Goal: Task Accomplishment & Management: Manage account settings

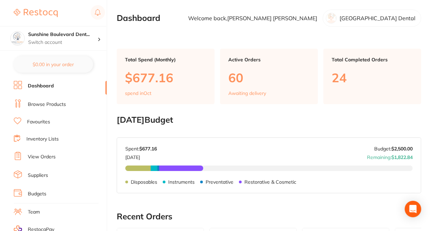
click at [30, 154] on link "View Orders" at bounding box center [42, 157] width 28 height 7
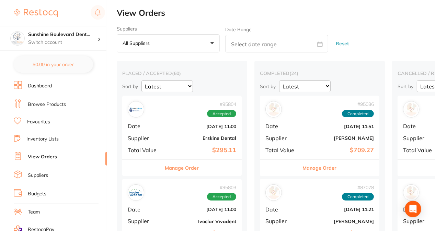
click at [176, 169] on button "Manage Order" at bounding box center [182, 168] width 34 height 16
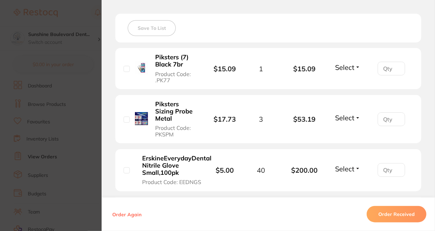
scroll to position [191, 0]
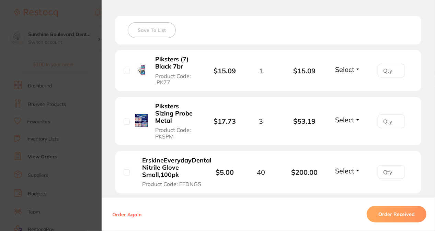
click at [355, 69] on button "Select" at bounding box center [348, 69] width 30 height 9
click at [357, 32] on div "Save To List" at bounding box center [268, 30] width 306 height 29
click at [74, 16] on section "Order ID: Restocq- 95804 Order Information Accepted Order Order Date Oct 3 2025…" at bounding box center [217, 115] width 435 height 231
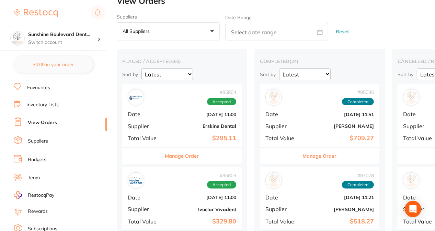
scroll to position [34, 0]
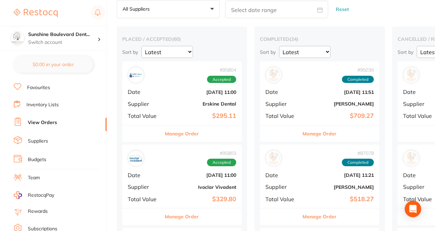
click at [307, 132] on button "Manage Order" at bounding box center [320, 134] width 34 height 16
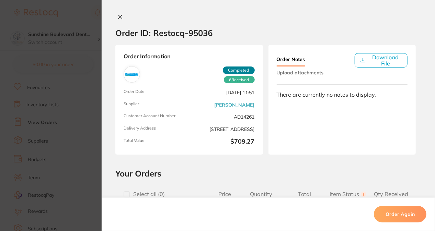
click at [118, 17] on icon at bounding box center [119, 16] width 5 height 5
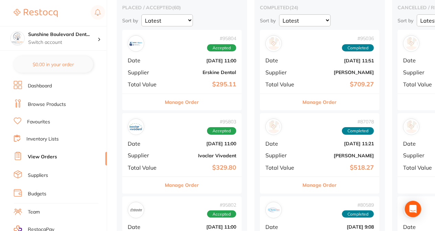
scroll to position [34, 0]
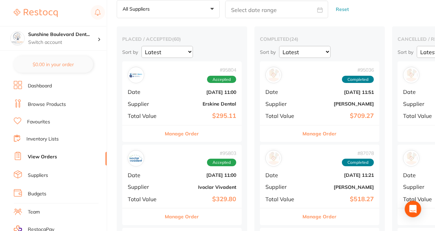
drag, startPoint x: 328, startPoint y: 230, endPoint x: 351, endPoint y: 230, distance: 23.0
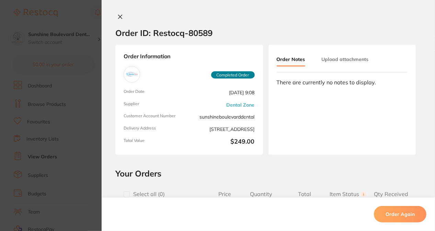
click at [75, 43] on section "Order ID: Restocq- 80589 Order Information Completed Order Order Date May 23 20…" at bounding box center [217, 115] width 435 height 231
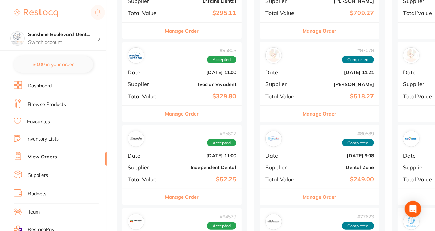
click at [51, 156] on link "View Orders" at bounding box center [42, 157] width 29 height 7
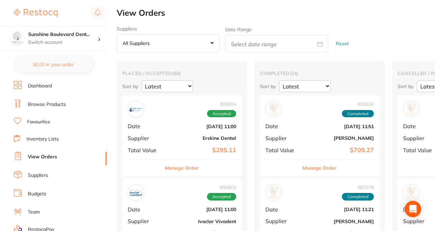
click at [213, 43] on button "All suppliers +0" at bounding box center [168, 43] width 103 height 19
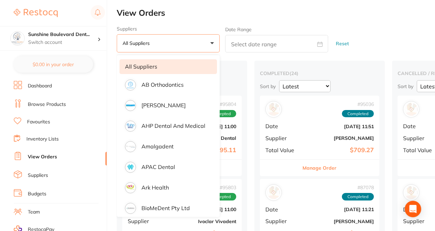
click at [257, 13] on h2 "View Orders" at bounding box center [276, 13] width 318 height 10
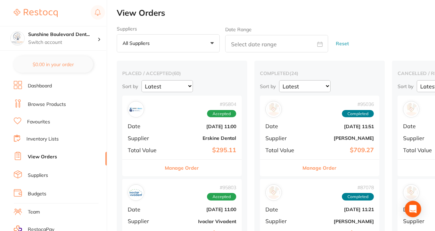
click at [36, 87] on link "Dashboard" at bounding box center [40, 86] width 24 height 7
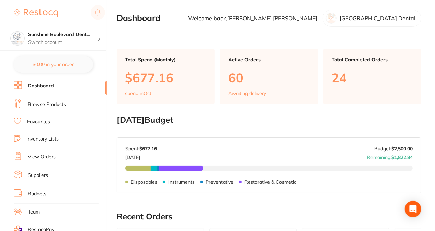
click at [38, 106] on link "Browse Products" at bounding box center [47, 104] width 38 height 7
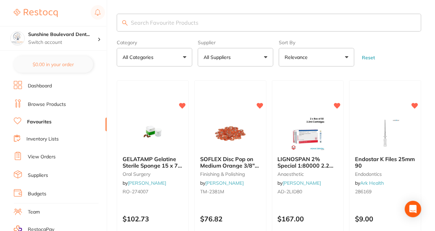
click at [42, 157] on link "View Orders" at bounding box center [42, 157] width 28 height 7
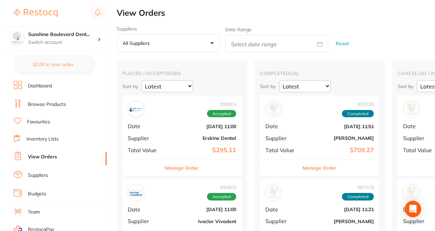
click at [189, 87] on select "Latest Notification" at bounding box center [166, 86] width 51 height 12
click at [217, 80] on div "Sort by Latest Notification" at bounding box center [181, 86] width 119 height 12
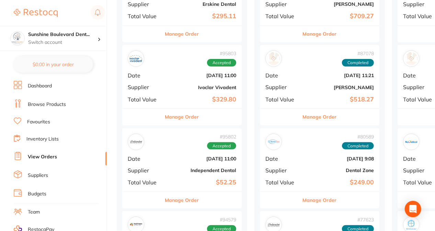
scroll to position [137, 0]
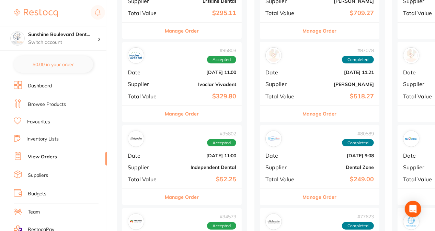
click at [185, 30] on button "Manage Order" at bounding box center [182, 31] width 34 height 16
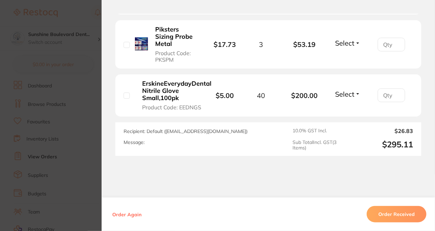
scroll to position [274, 0]
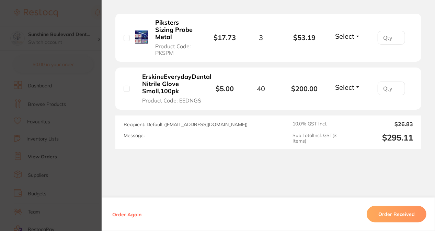
click at [79, 23] on section "Order ID: Restocq- 95804 Order Information Accepted Order Order Date Oct 3 2025…" at bounding box center [217, 115] width 435 height 231
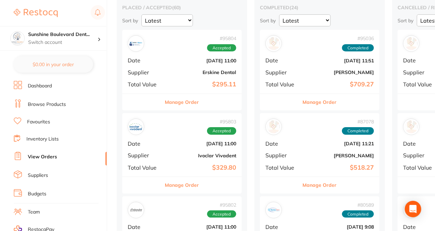
scroll to position [69, 0]
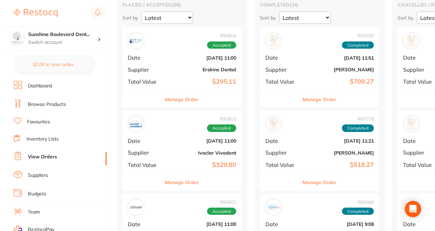
click at [178, 181] on button "Manage Order" at bounding box center [182, 182] width 34 height 16
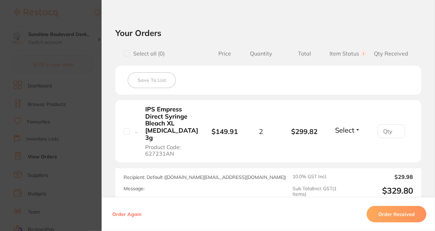
scroll to position [240, 0]
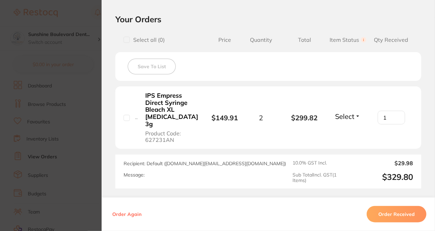
click at [395, 112] on input "1" at bounding box center [390, 118] width 27 height 14
click at [396, 116] on input "0" at bounding box center [390, 118] width 27 height 14
click at [397, 113] on input "1" at bounding box center [390, 118] width 27 height 14
type input "2"
click at [397, 113] on input "2" at bounding box center [390, 118] width 27 height 14
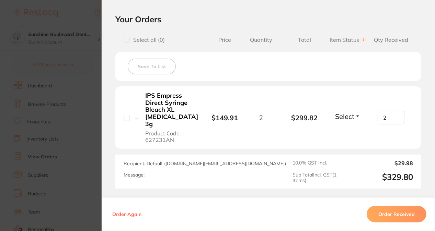
click at [351, 115] on span "Select" at bounding box center [344, 116] width 19 height 9
click at [351, 129] on span "Received" at bounding box center [347, 131] width 17 height 5
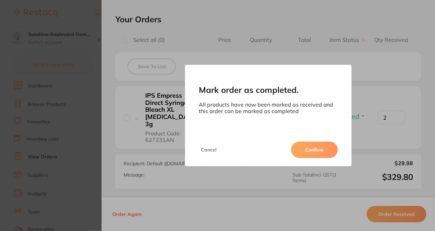
click at [319, 154] on button "Confirm" at bounding box center [314, 150] width 47 height 16
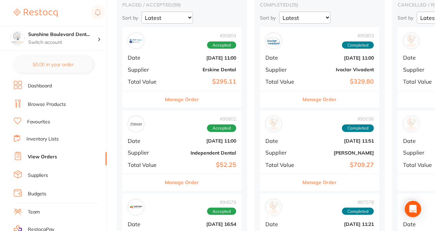
click at [195, 182] on button "Manage Order" at bounding box center [182, 182] width 34 height 16
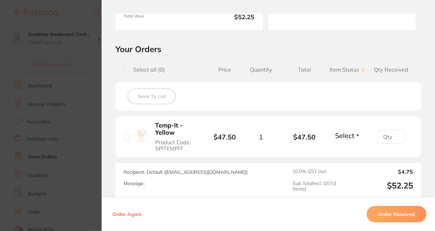
scroll to position [124, 0]
click at [91, 23] on section "Order ID: Restocq- 95802 Order Information Accepted Order Order Date Oct 3 2025…" at bounding box center [217, 115] width 435 height 231
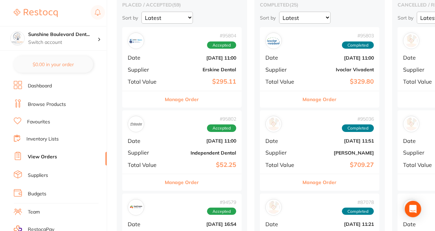
click at [326, 180] on button "Manage Order" at bounding box center [320, 182] width 34 height 16
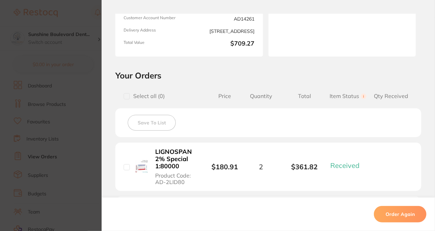
scroll to position [103, 0]
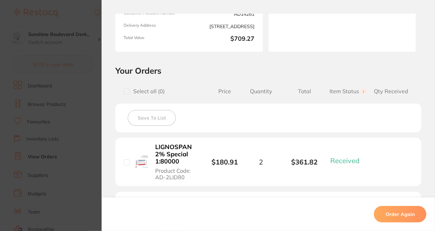
click at [90, 51] on section "Order ID: Restocq- 95036 Order Information 6 Received Completed Order Date Sept…" at bounding box center [217, 115] width 435 height 231
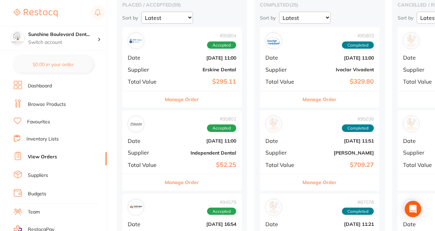
click at [333, 101] on button "Manage Order" at bounding box center [320, 99] width 34 height 16
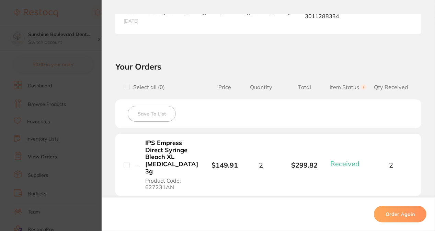
scroll to position [240, 0]
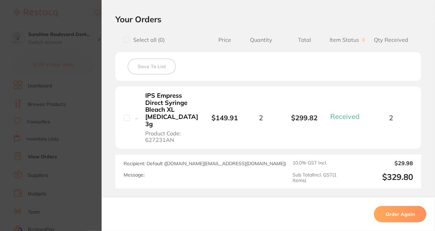
click at [83, 73] on section "Order ID: Restocq- 95803 Order Information 1 Received Completed Order Order Dat…" at bounding box center [217, 115] width 435 height 231
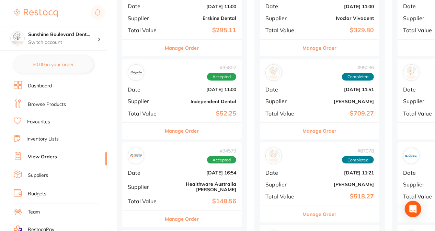
scroll to position [34, 0]
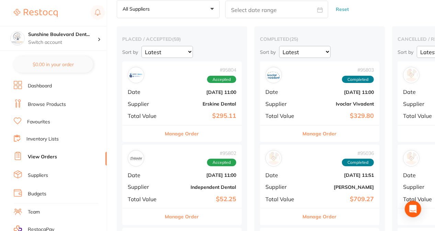
click at [181, 137] on button "Manage Order" at bounding box center [182, 134] width 34 height 16
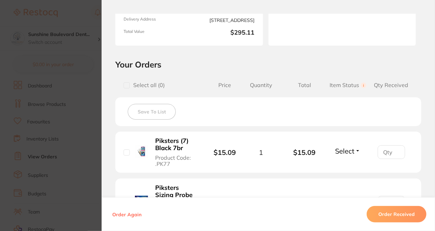
scroll to position [88, 0]
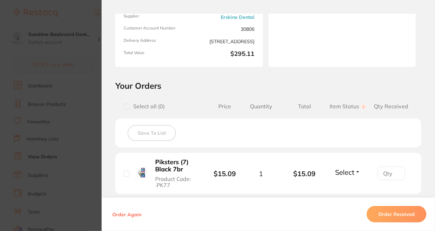
scroll to position [34, 0]
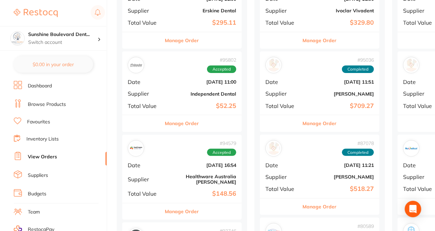
scroll to position [137, 0]
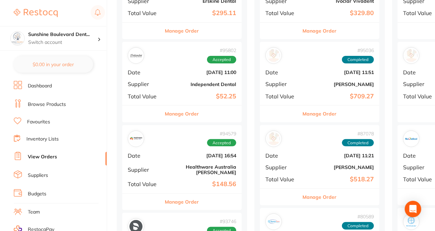
click at [180, 115] on button "Manage Order" at bounding box center [182, 114] width 34 height 16
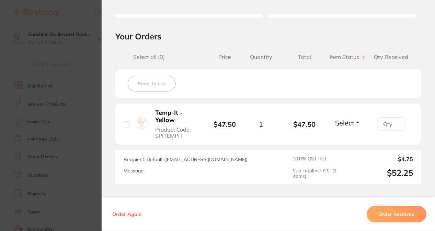
scroll to position [137, 0]
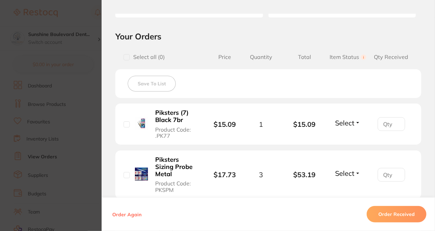
scroll to position [137, 0]
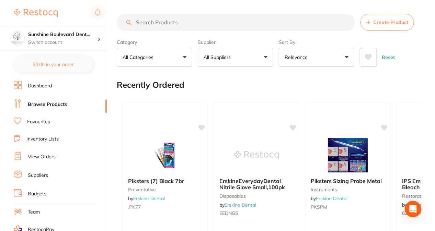
click at [46, 156] on link "View Orders" at bounding box center [42, 157] width 28 height 7
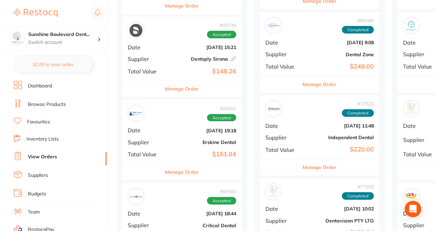
scroll to position [343, 0]
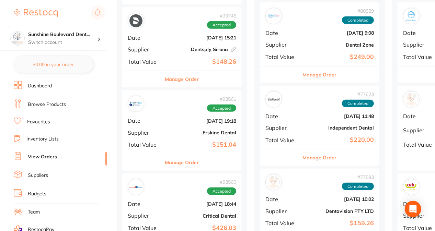
click at [160, 76] on div "Manage Order" at bounding box center [181, 79] width 119 height 17
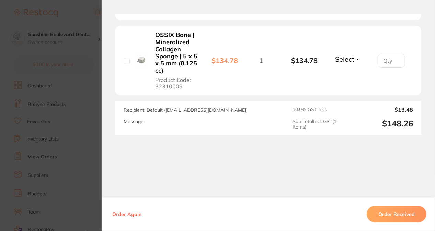
scroll to position [221, 0]
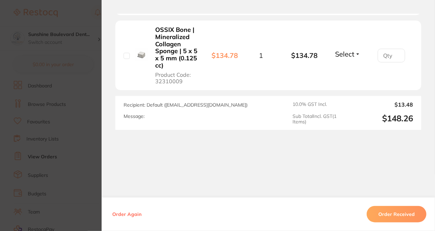
click at [67, 58] on section "Order ID: Restocq- 93746 Linked Order Order Information Accepted Order Order Da…" at bounding box center [217, 115] width 435 height 231
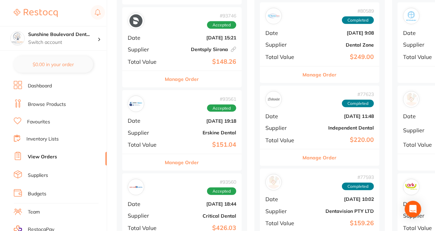
scroll to position [377, 0]
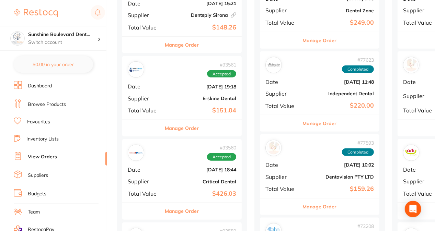
click at [173, 126] on button "Manage Order" at bounding box center [182, 128] width 34 height 16
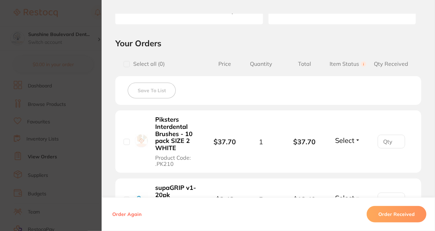
scroll to position [103, 0]
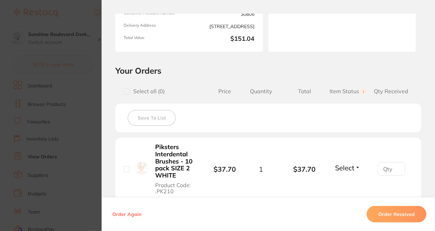
click at [86, 37] on section "Order ID: Restocq- 93561 Order Information Accepted Order Order Date Sept 11 20…" at bounding box center [217, 115] width 435 height 231
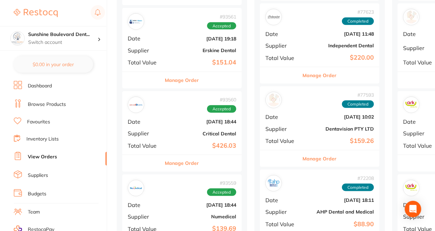
scroll to position [446, 0]
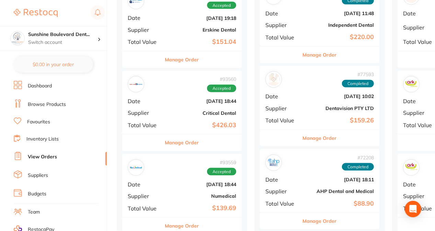
click at [153, 144] on div "Manage Order" at bounding box center [181, 142] width 119 height 17
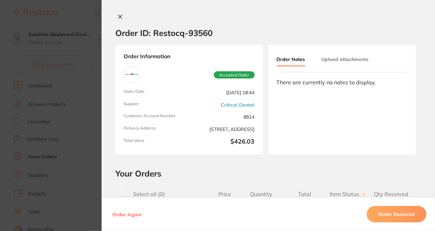
click at [117, 16] on icon at bounding box center [119, 16] width 5 height 5
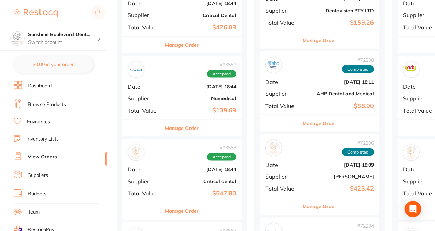
scroll to position [549, 0]
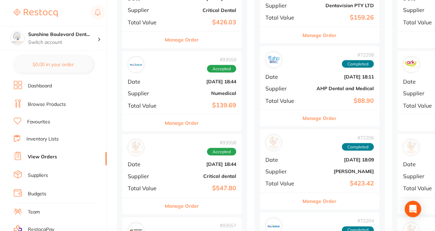
click at [185, 122] on button "Manage Order" at bounding box center [182, 123] width 34 height 16
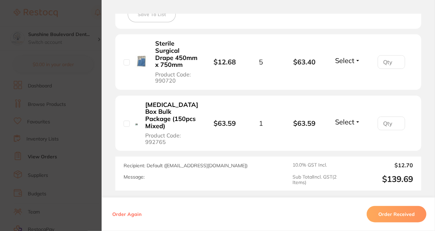
scroll to position [240, 0]
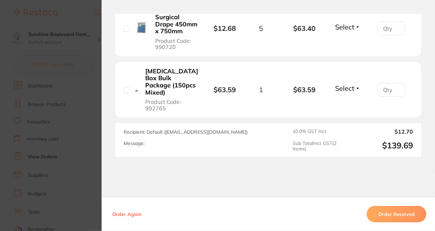
click at [88, 44] on section "Order ID: Restocq- 93559 Order Information Accepted Order Order Date Sept 11 20…" at bounding box center [217, 115] width 435 height 231
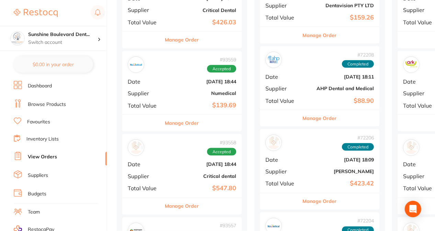
click at [176, 198] on button "Manage Order" at bounding box center [182, 206] width 34 height 16
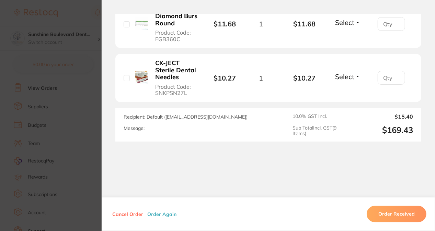
scroll to position [653, 0]
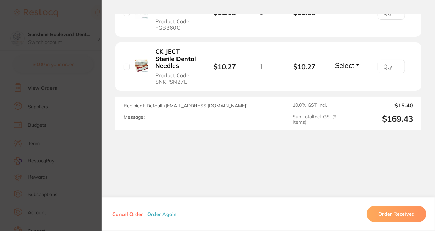
click at [87, 156] on section "Order ID: Restocq- 93555 Order Information Upload Pending Order Date Sept 11 20…" at bounding box center [217, 115] width 435 height 231
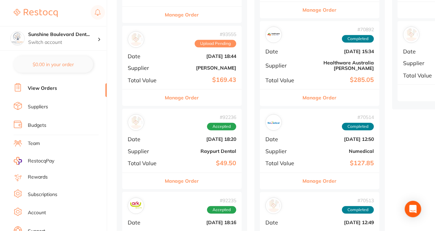
scroll to position [926, 0]
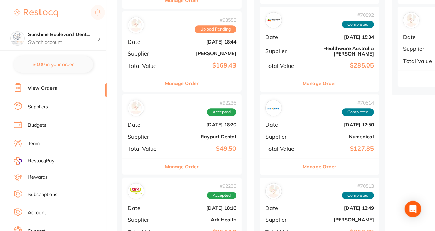
click at [181, 159] on button "Manage Order" at bounding box center [182, 167] width 34 height 16
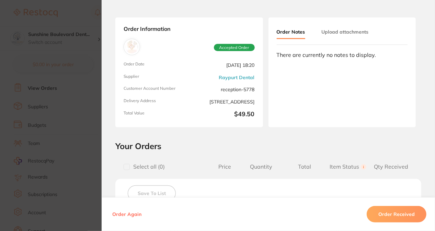
scroll to position [137, 0]
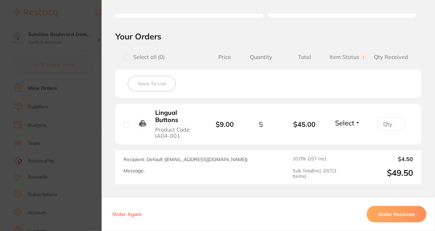
click at [48, 147] on section "Order ID: Restocq- 92236 Order Information Accepted Order Order Date Sept 1 202…" at bounding box center [217, 115] width 435 height 231
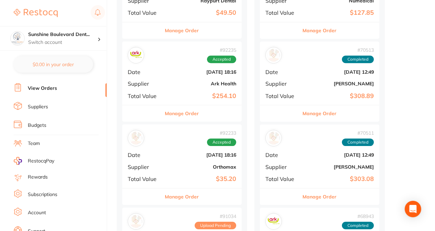
scroll to position [1064, 0]
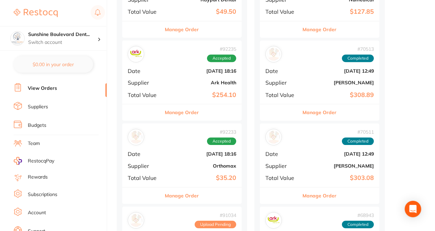
click at [169, 104] on button "Manage Order" at bounding box center [182, 112] width 34 height 16
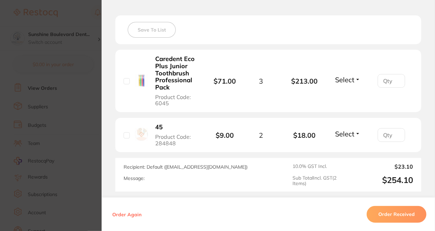
scroll to position [185, 0]
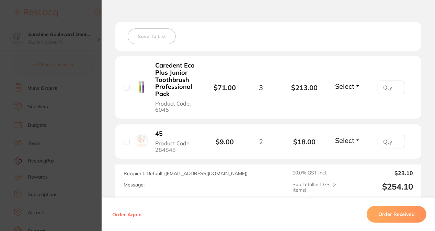
click at [47, 123] on section "Order ID: Restocq- 92235 Order Information Accepted Order Order Date Sept 1 202…" at bounding box center [217, 115] width 435 height 231
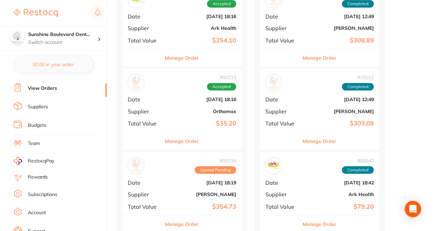
scroll to position [1167, 0]
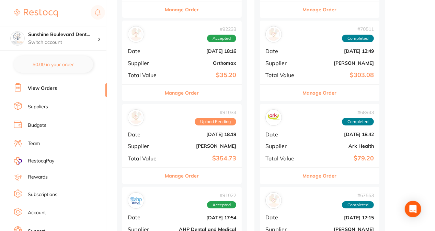
click at [154, 167] on div "Manage Order" at bounding box center [181, 175] width 119 height 17
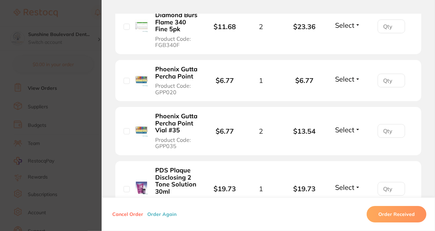
scroll to position [1229, 0]
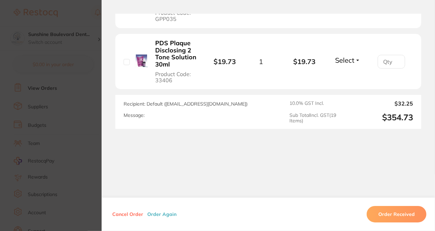
click at [93, 108] on section "Order ID: Restocq- 91034 Order Information Upload Pending Order Date Aug 21 202…" at bounding box center [217, 115] width 435 height 231
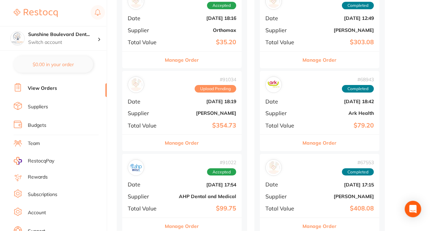
scroll to position [1269, 0]
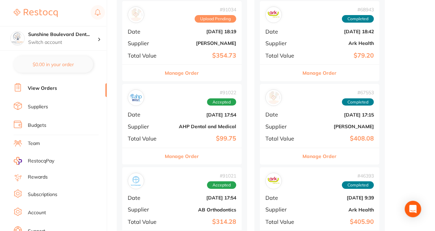
click at [173, 148] on button "Manage Order" at bounding box center [182, 156] width 34 height 16
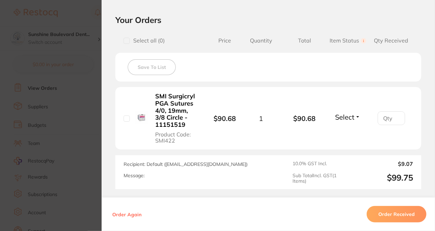
scroll to position [213, 0]
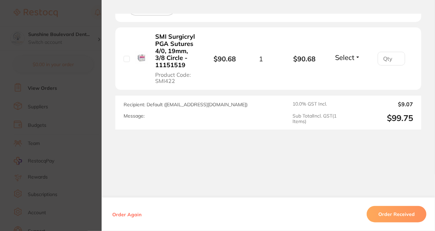
click at [95, 153] on section "Order ID: Restocq- 91022 Order Information Accepted Order Order Date Aug 21 202…" at bounding box center [217, 115] width 435 height 231
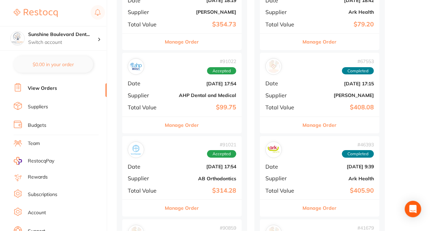
scroll to position [1304, 0]
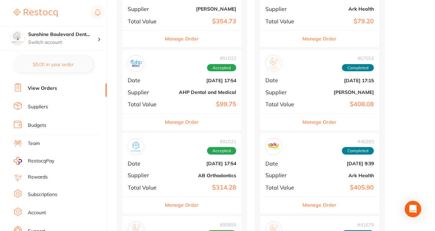
click at [176, 197] on button "Manage Order" at bounding box center [182, 205] width 34 height 16
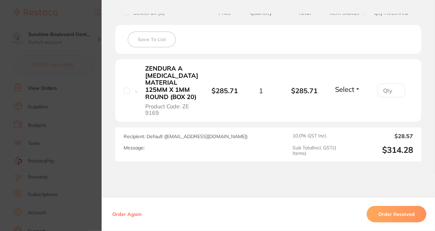
scroll to position [274, 0]
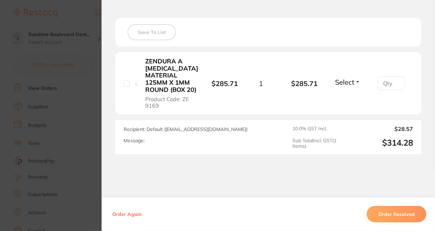
click at [81, 156] on section "Order ID: Restocq- 91021 Order Information Accepted Order Order Date Aug 21 202…" at bounding box center [217, 115] width 435 height 231
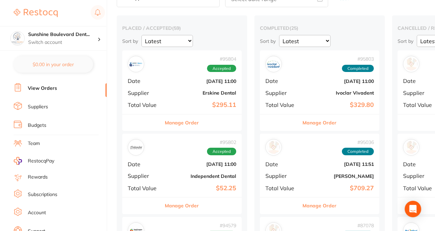
scroll to position [34, 0]
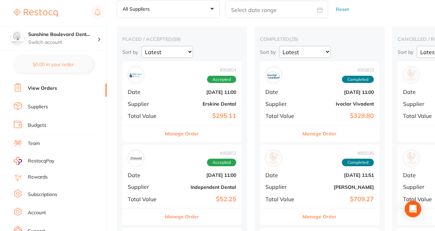
click at [180, 140] on button "Manage Order" at bounding box center [182, 134] width 34 height 16
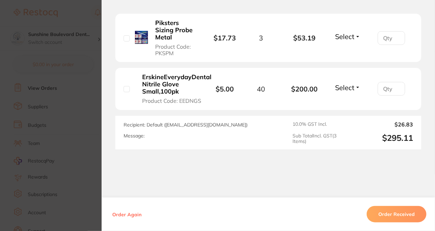
scroll to position [274, 0]
click at [98, 173] on section "Order ID: Restocq- 95804 Order Information Accepted Order Order Date Oct 3 2025…" at bounding box center [217, 115] width 435 height 231
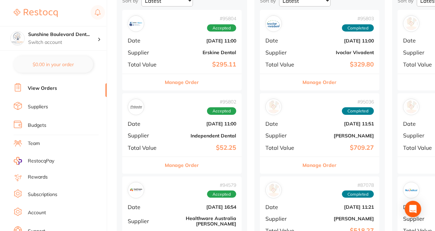
scroll to position [103, 0]
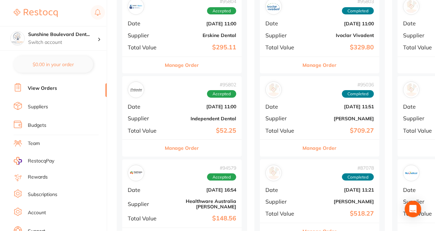
click at [166, 152] on button "Manage Order" at bounding box center [182, 148] width 34 height 16
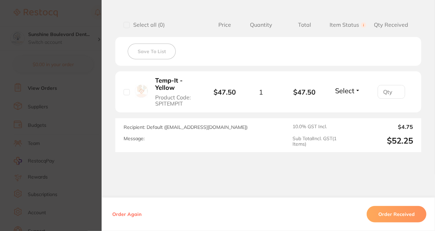
scroll to position [172, 0]
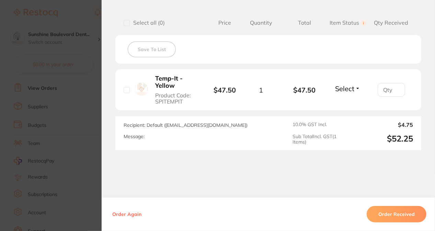
drag, startPoint x: 31, startPoint y: 109, endPoint x: 32, endPoint y: 2, distance: 106.4
click at [32, 108] on section "Order ID: Restocq- 95802 Order Information Accepted Order Order Date Oct 3 2025…" at bounding box center [217, 115] width 435 height 231
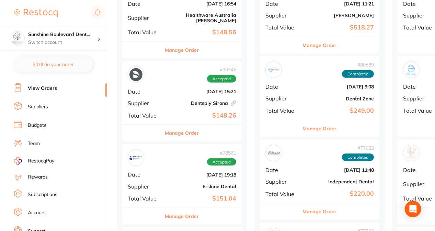
scroll to position [309, 0]
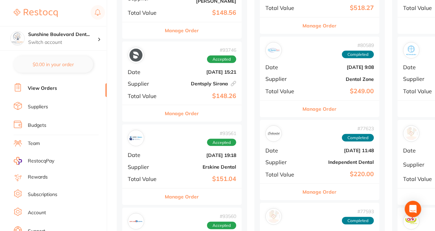
click at [174, 193] on button "Manage Order" at bounding box center [182, 197] width 34 height 16
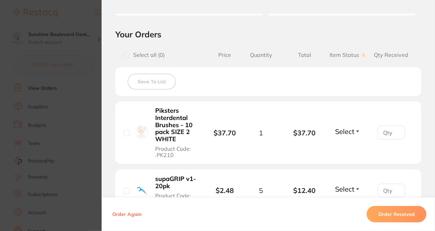
scroll to position [135, 0]
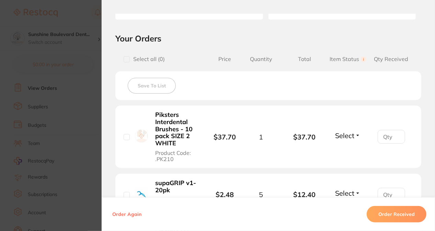
click at [60, 139] on section "Order ID: Restocq- 93561 Order Information Accepted Order Order Date Sept 11 20…" at bounding box center [217, 115] width 435 height 231
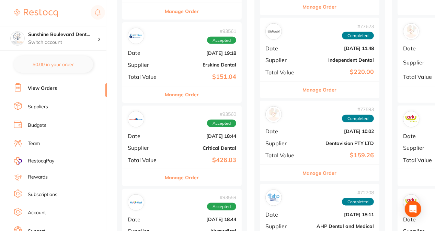
scroll to position [412, 0]
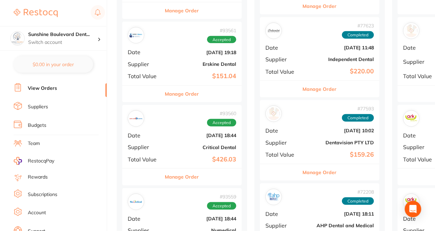
click at [169, 171] on button "Manage Order" at bounding box center [182, 177] width 34 height 16
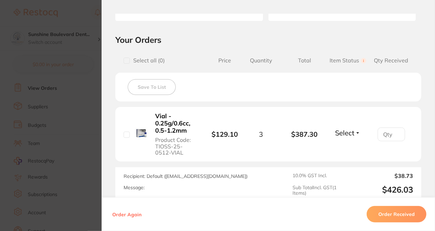
scroll to position [137, 0]
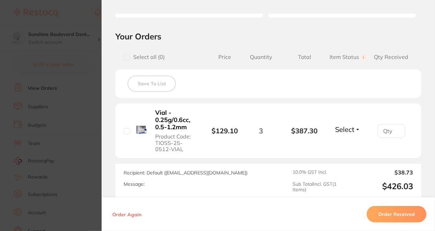
click at [36, 154] on section "Order ID: Restocq- 93560 Order Information Accepted Order Order Date Sept 11 20…" at bounding box center [217, 115] width 435 height 231
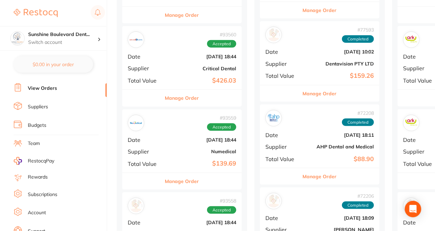
scroll to position [515, 0]
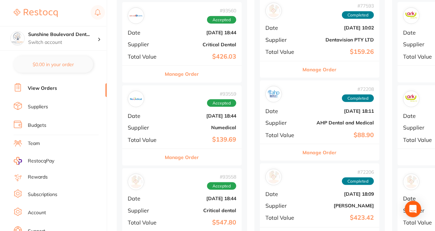
click at [170, 156] on button "Manage Order" at bounding box center [182, 157] width 34 height 16
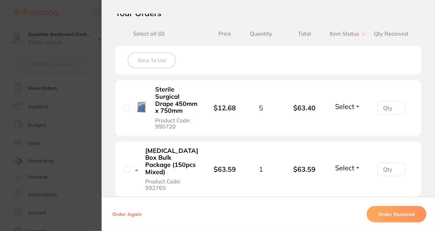
scroll to position [268, 0]
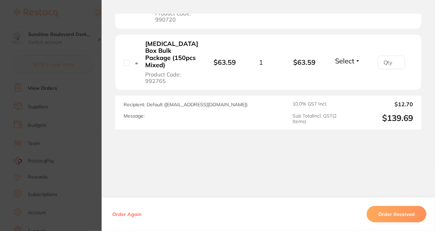
drag, startPoint x: 58, startPoint y: 157, endPoint x: 65, endPoint y: 153, distance: 7.8
click at [58, 155] on section "Order ID: Restocq- 93559 Order Information Accepted Order Order Date Sept 11 20…" at bounding box center [217, 115] width 435 height 231
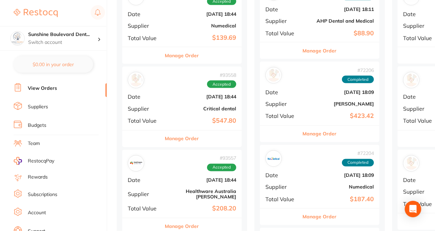
scroll to position [618, 0]
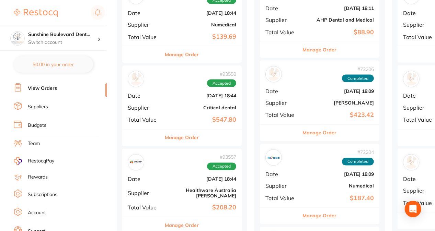
click at [176, 132] on button "Manage Order" at bounding box center [182, 138] width 34 height 16
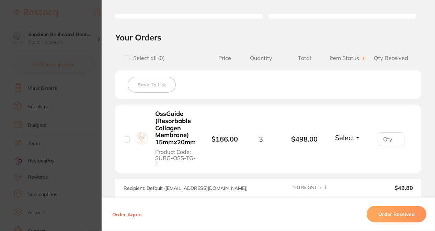
scroll to position [137, 0]
click at [67, 142] on section "Order ID: Restocq- 93558 Order Information Accepted Order Order Date Sept 11 20…" at bounding box center [217, 115] width 435 height 231
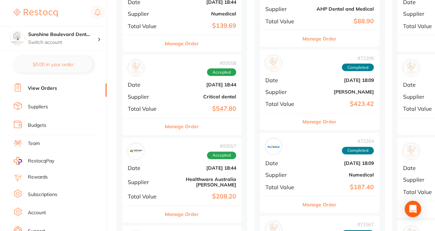
scroll to position [686, 0]
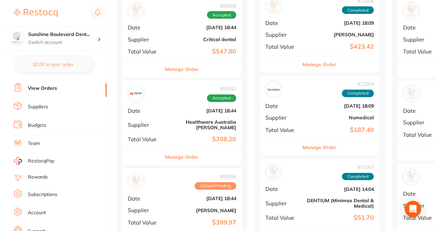
click at [175, 149] on button "Manage Order" at bounding box center [182, 157] width 34 height 16
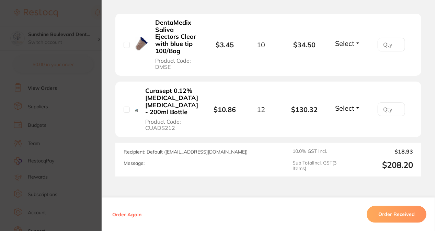
scroll to position [309, 0]
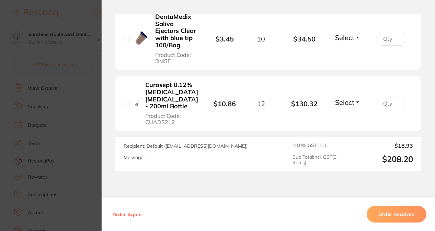
click at [53, 144] on section "Order ID: Restocq- 93557 Order Information Accepted Order Order Date Sept 11 20…" at bounding box center [217, 115] width 435 height 231
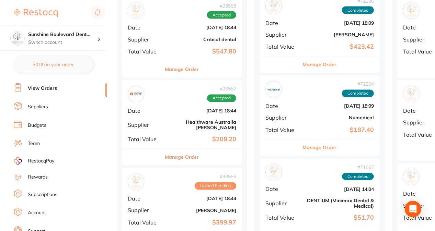
scroll to position [755, 0]
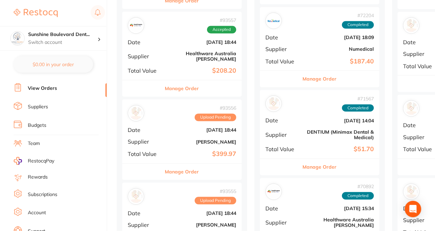
click at [172, 164] on button "Manage Order" at bounding box center [182, 172] width 34 height 16
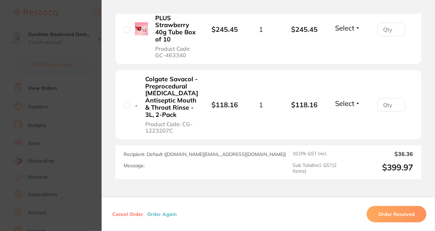
scroll to position [309, 0]
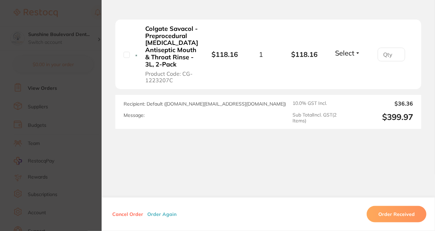
click at [50, 140] on section "Order ID: Restocq- 93556 Order Information Upload Pending Order Date Sept 11 20…" at bounding box center [217, 115] width 435 height 231
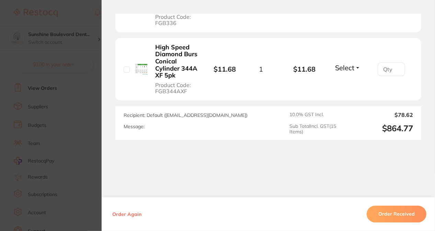
scroll to position [1062, 0]
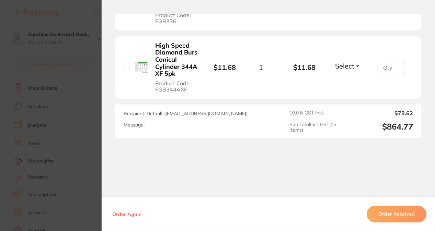
click at [30, 128] on section "Order ID: Restocq- 89491 Order Information Accepted Order Date [DATE] 14:15 Sup…" at bounding box center [217, 115] width 435 height 231
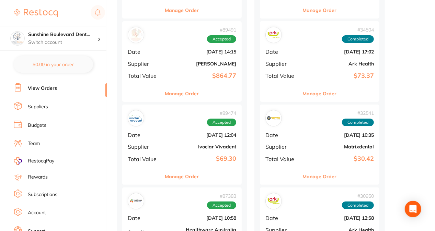
scroll to position [1613, 0]
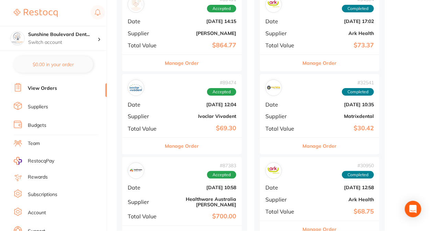
click at [180, 140] on button "Manage Order" at bounding box center [182, 146] width 34 height 16
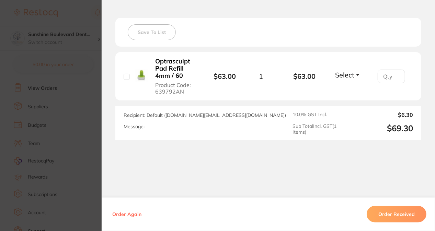
scroll to position [199, 0]
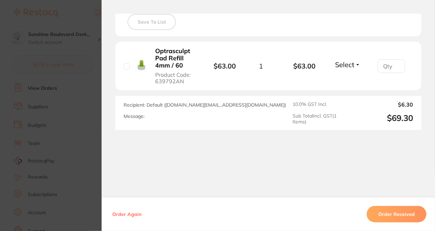
click at [83, 149] on section "Order ID: Restocq- 89474 Order Information Accepted Order Order Date [DATE] 12:…" at bounding box center [217, 115] width 435 height 231
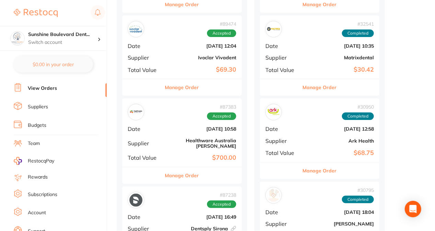
scroll to position [1681, 0]
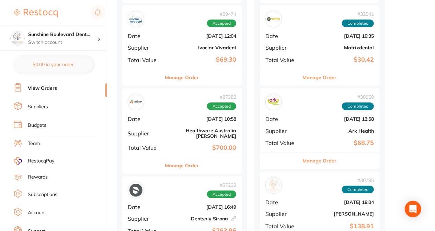
click at [166, 157] on button "Manage Order" at bounding box center [182, 165] width 34 height 16
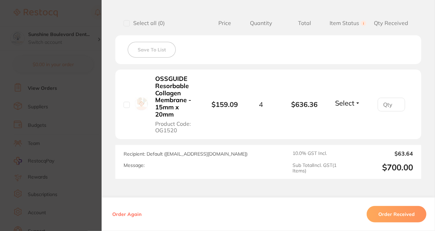
scroll to position [206, 0]
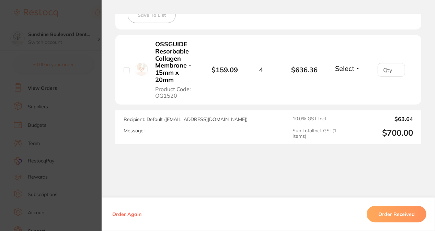
click at [59, 174] on section "Order ID: Restocq- 87383 Order Information Accepted Order Order Date [DATE] 10:…" at bounding box center [217, 115] width 435 height 231
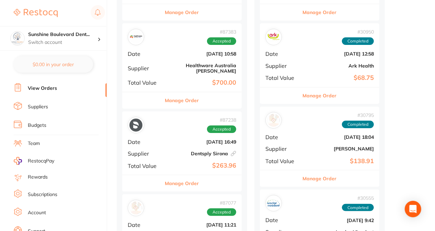
scroll to position [1750, 0]
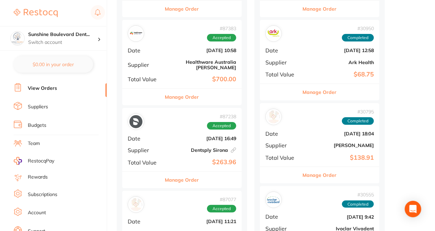
click at [162, 172] on div "Manage Order" at bounding box center [181, 180] width 119 height 17
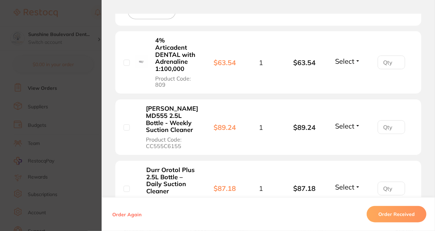
scroll to position [309, 0]
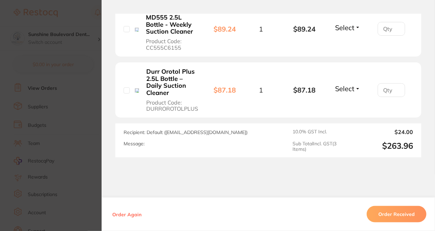
click at [43, 148] on section "Order ID: Restocq- 87238 Linked Order Order Information Accepted Order Order Da…" at bounding box center [217, 115] width 435 height 231
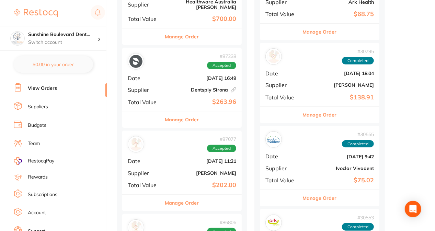
scroll to position [1818, 0]
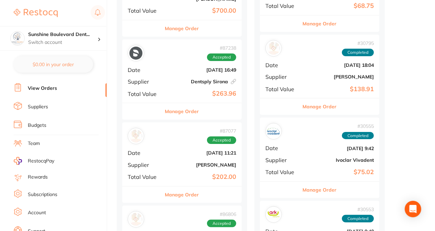
click at [159, 186] on div "Manage Order" at bounding box center [181, 194] width 119 height 17
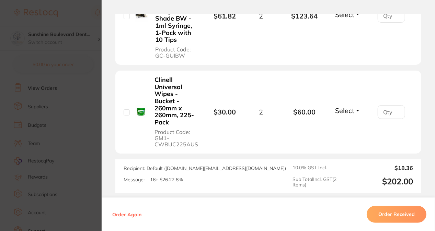
scroll to position [274, 0]
click at [74, 179] on section "Order ID: Restocq- 87077 Order Information Accepted Order Date [DATE] 11:21 Sup…" at bounding box center [217, 115] width 435 height 231
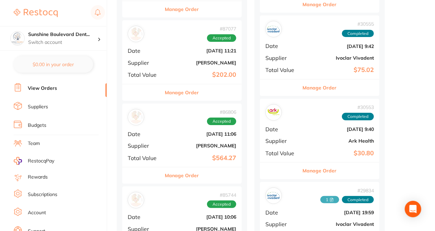
scroll to position [1921, 0]
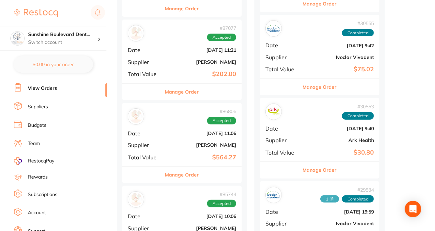
click at [182, 167] on button "Manage Order" at bounding box center [182, 175] width 34 height 16
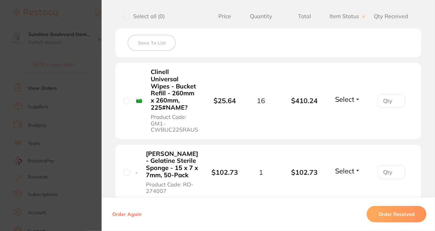
scroll to position [240, 0]
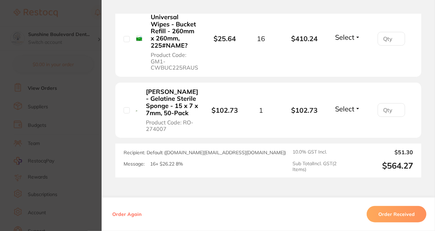
click at [56, 161] on section "Order ID: Restocq- 86806 Order Information Accepted Order Date Jul 17 2025, 11:…" at bounding box center [217, 115] width 435 height 231
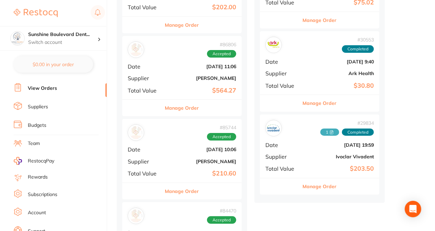
scroll to position [1990, 0]
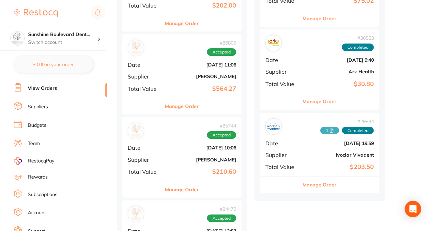
click at [176, 181] on button "Manage Order" at bounding box center [182, 189] width 34 height 16
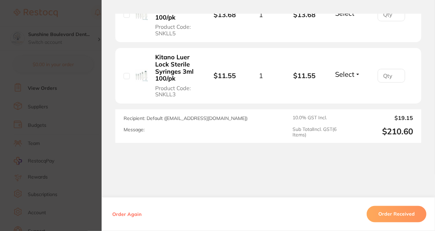
scroll to position [505, 0]
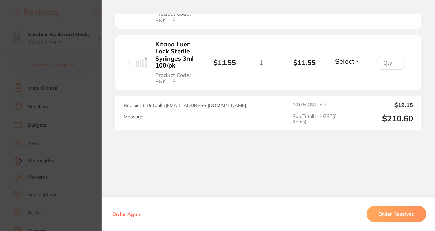
click at [83, 61] on section "Order ID: Restocq- 85744 Order Information Accepted Order Date Jul 7 2025, 10:0…" at bounding box center [217, 115] width 435 height 231
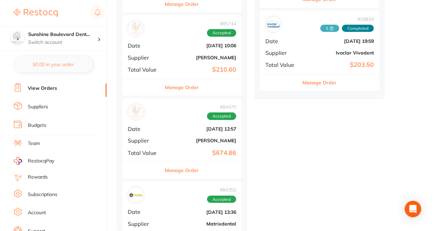
scroll to position [2093, 0]
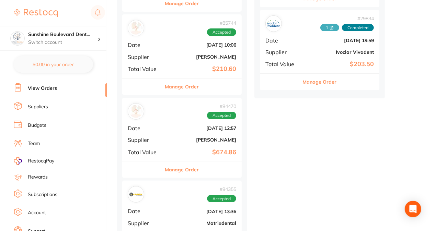
click at [173, 162] on button "Manage Order" at bounding box center [182, 170] width 34 height 16
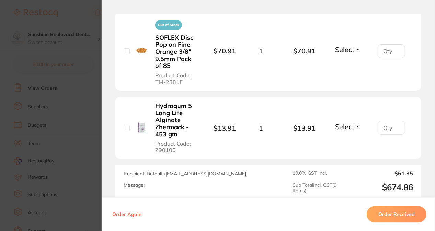
scroll to position [755, 0]
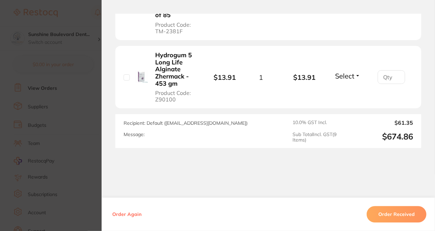
click at [79, 138] on section "Order ID: Restocq- 84470 Order Information Accepted Order Date Jun 26 2025, 12:…" at bounding box center [217, 115] width 435 height 231
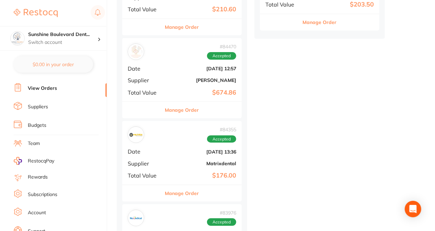
scroll to position [2161, 0]
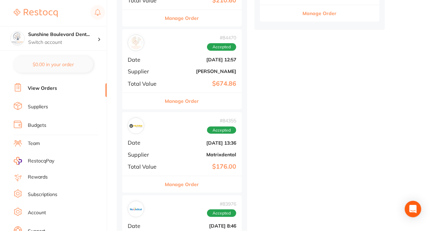
click at [186, 176] on button "Manage Order" at bounding box center [182, 184] width 34 height 16
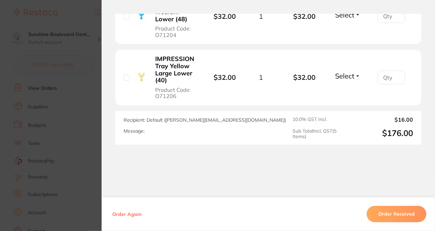
scroll to position [537, 0]
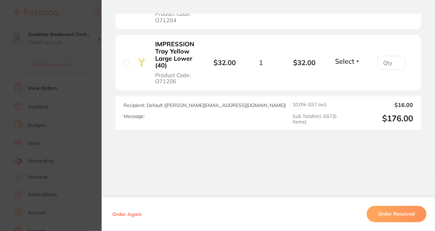
click at [71, 161] on section "Order ID: Restocq- 84355 Order Information Accepted Order Order Date Jun 25 202…" at bounding box center [217, 115] width 435 height 231
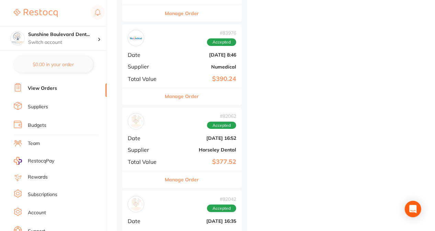
scroll to position [2333, 0]
click at [154, 87] on div "Manage Order" at bounding box center [181, 95] width 119 height 17
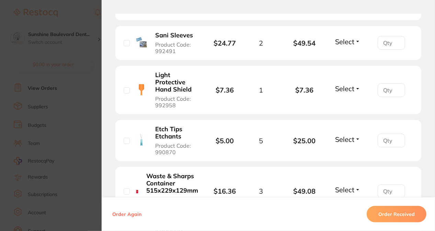
scroll to position [515, 0]
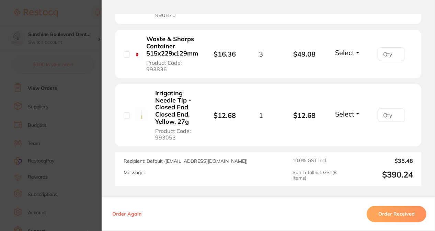
click at [68, 127] on section "Order ID: Restocq- 83976 Order Information Accepted Order Order Date Jun 20 202…" at bounding box center [217, 115] width 435 height 231
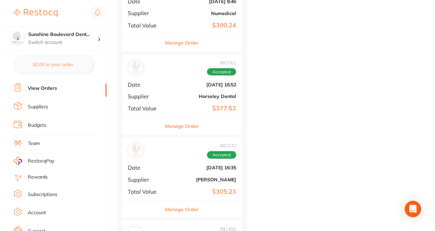
scroll to position [2402, 0]
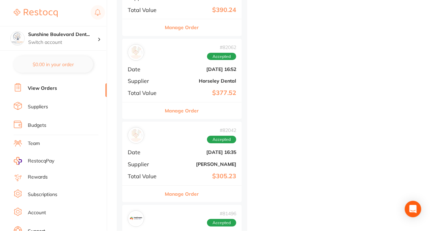
click at [164, 102] on div "# 95804 Accepted Date Oct 3 2025, 11:00 Supplier Erskine Dental Total Value $29…" at bounding box center [181, 159] width 119 height 4931
drag, startPoint x: 169, startPoint y: 98, endPoint x: 173, endPoint y: 97, distance: 4.1
click at [169, 103] on button "Manage Order" at bounding box center [182, 111] width 34 height 16
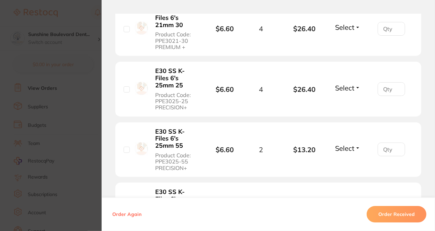
scroll to position [1029, 0]
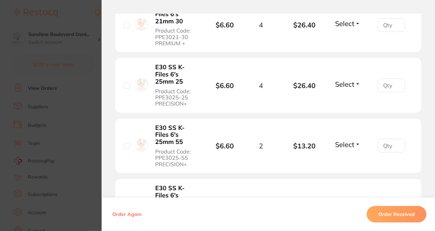
drag, startPoint x: 63, startPoint y: 132, endPoint x: 74, endPoint y: 131, distance: 10.7
click at [63, 132] on section "Order ID: Restocq- 82062 Order Information Accepted Order Order Date Jun 3 2025…" at bounding box center [217, 115] width 435 height 231
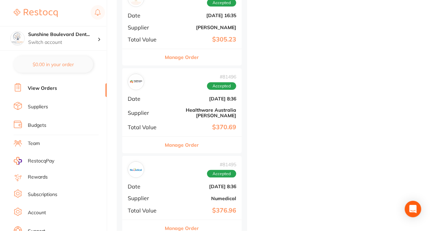
scroll to position [2539, 0]
click at [167, 137] on button "Manage Order" at bounding box center [182, 145] width 34 height 16
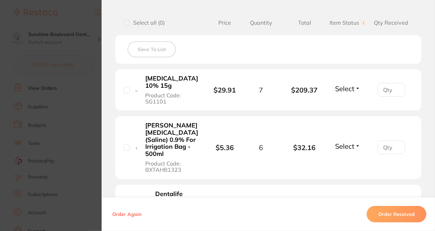
scroll to position [309, 0]
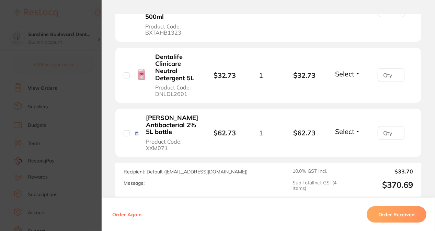
click at [84, 138] on section "Order ID: Restocq- 81496 Order Information Accepted Order Order Date Jun 2 2025…" at bounding box center [217, 115] width 435 height 231
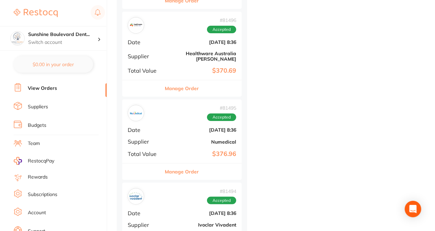
scroll to position [2608, 0]
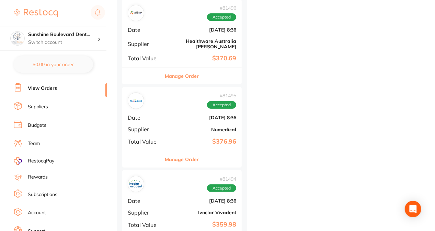
click at [176, 151] on button "Manage Order" at bounding box center [182, 159] width 34 height 16
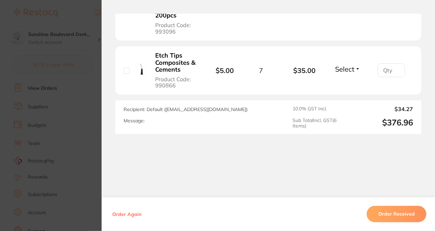
scroll to position [526, 0]
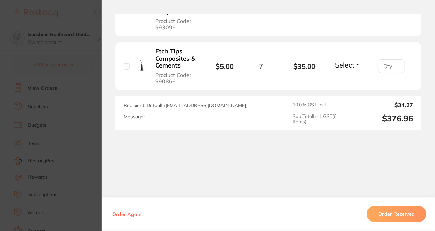
click at [77, 138] on section "Order ID: Restocq- 81495 Order Information Accepted Order Order Date Jun 2 2025…" at bounding box center [217, 115] width 435 height 231
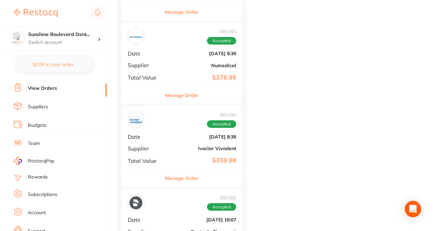
scroll to position [2676, 0]
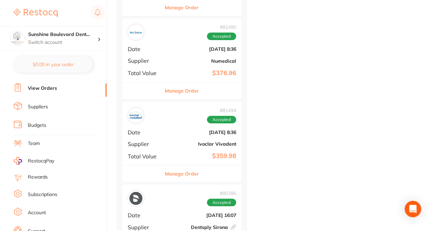
click at [170, 166] on button "Manage Order" at bounding box center [182, 174] width 34 height 16
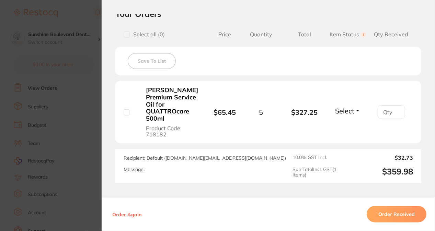
scroll to position [172, 0]
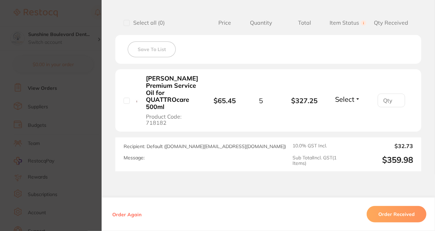
click at [79, 148] on section "Order ID: Restocq- 81494 Order Information Accepted Order Order Date Jun 2 2025…" at bounding box center [217, 115] width 435 height 231
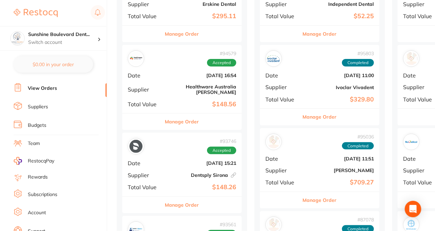
scroll to position [137, 0]
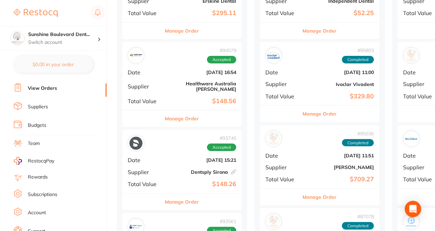
click at [171, 194] on button "Manage Order" at bounding box center [182, 202] width 34 height 16
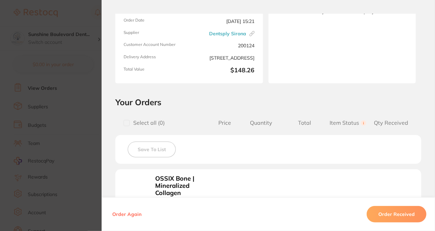
scroll to position [172, 0]
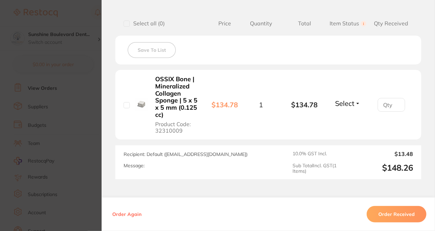
click at [61, 143] on section "Order ID: Restocq- 93746 Linked Order Order Information Accepted Order Order Da…" at bounding box center [217, 115] width 435 height 231
